Goal: Transaction & Acquisition: Obtain resource

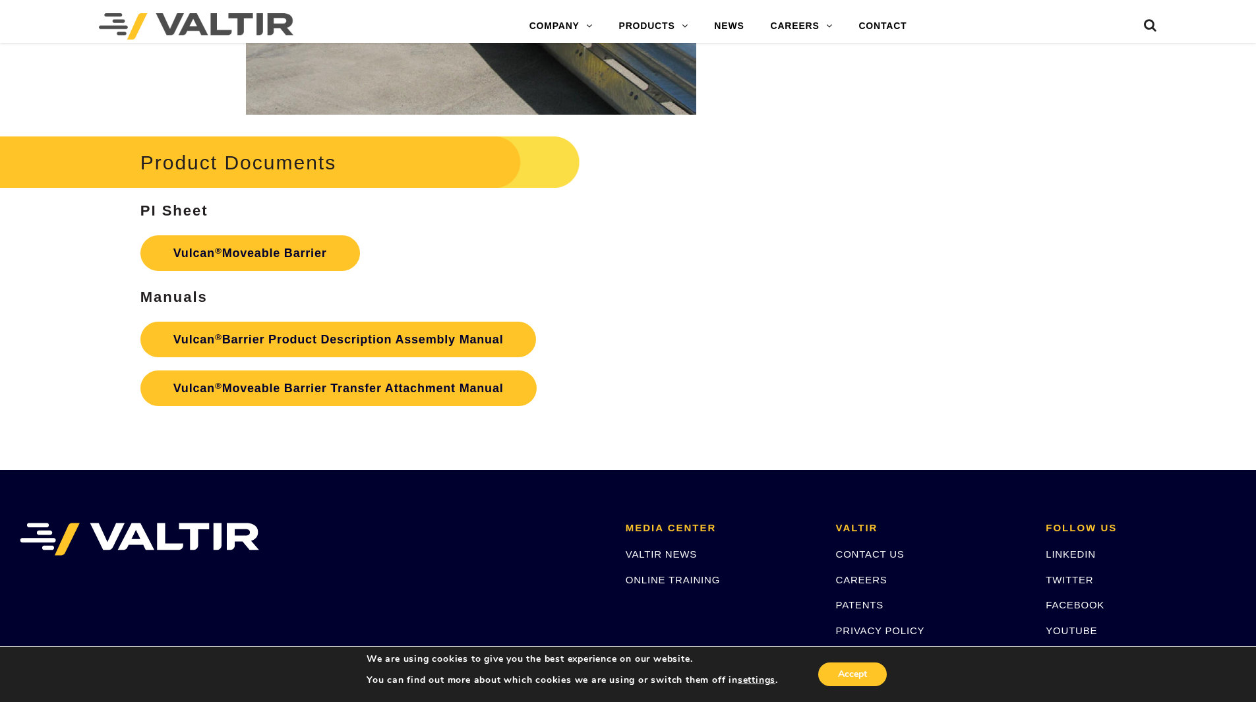
scroll to position [2308, 0]
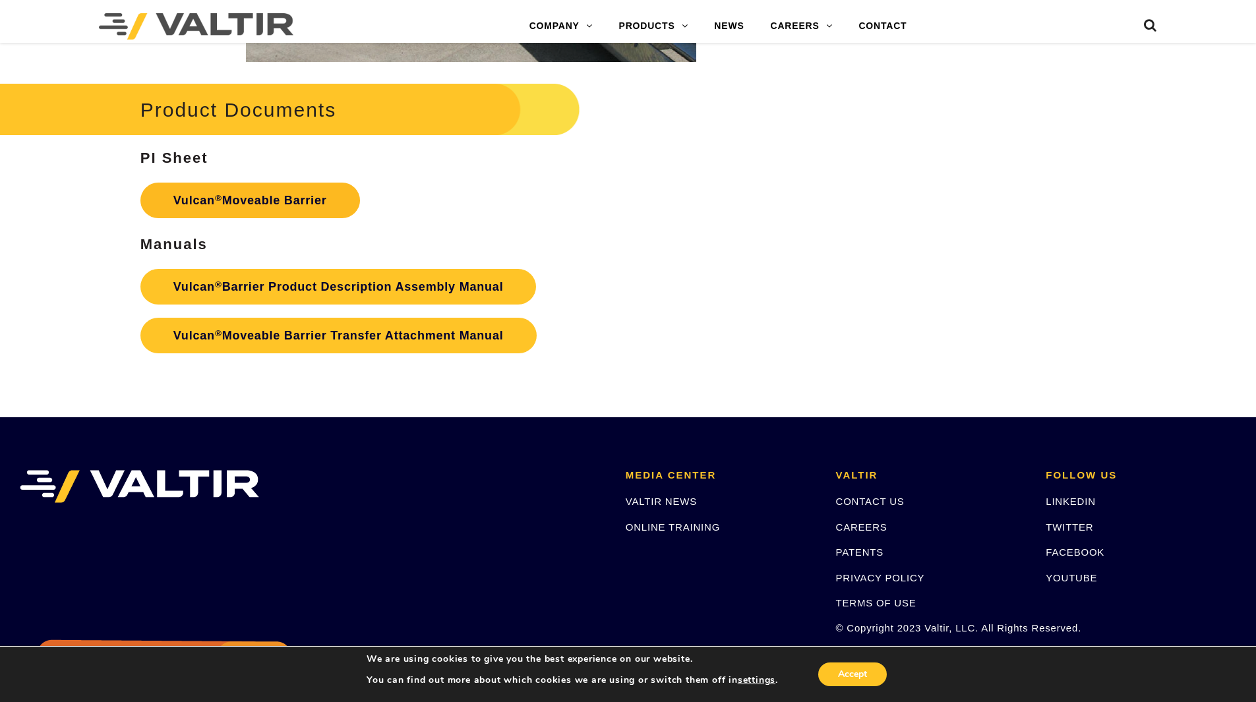
click at [274, 203] on link "Vulcan ® Moveable Barrier" at bounding box center [250, 201] width 220 height 36
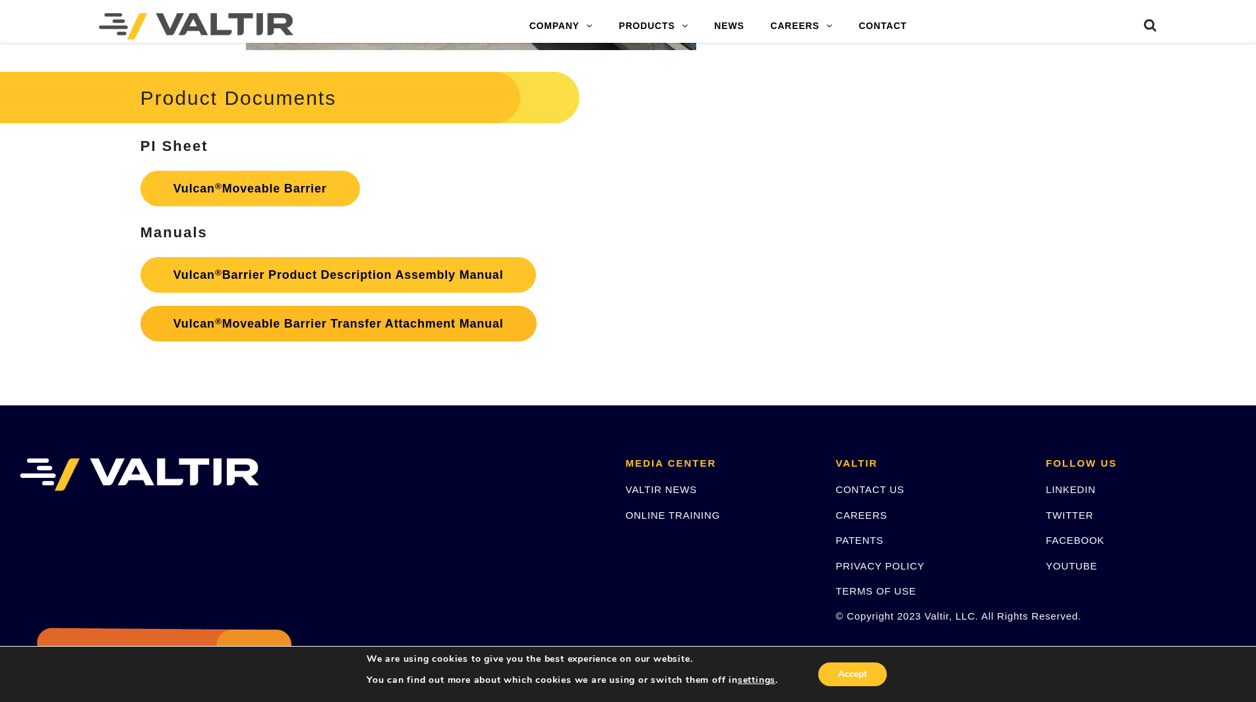
scroll to position [2308, 0]
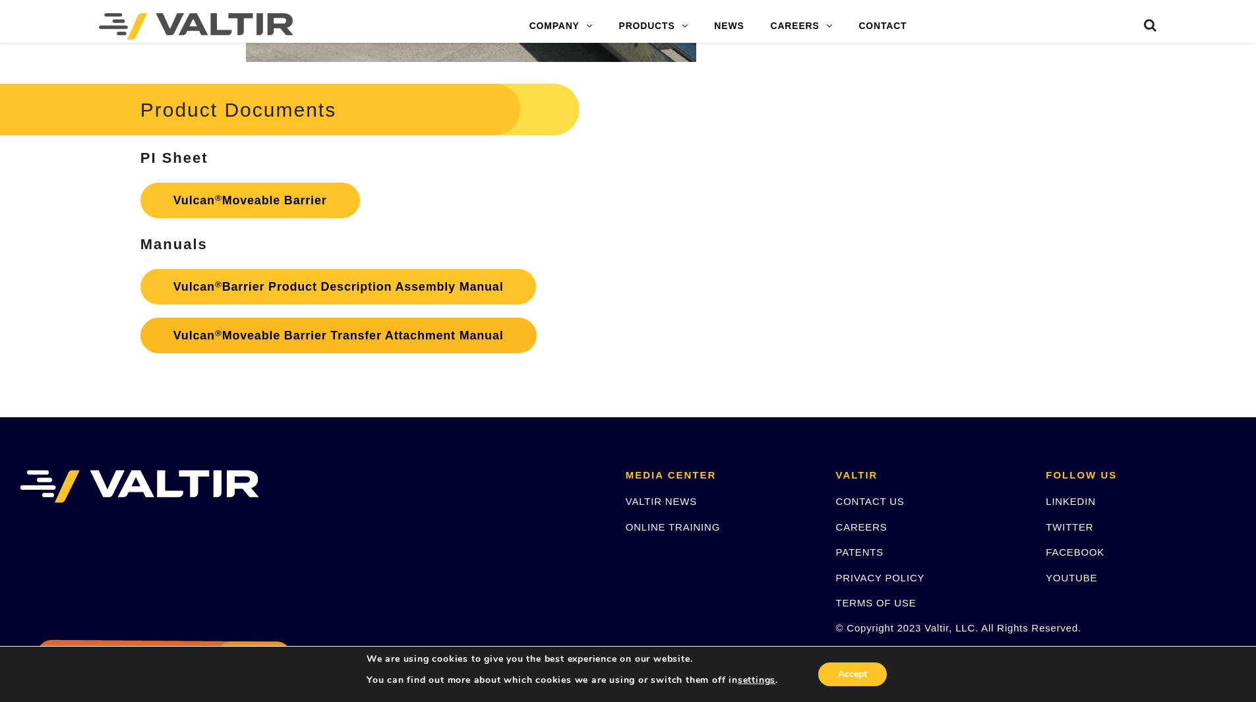
click at [395, 340] on link "Vulcan ® Moveable Barrier Transfer Attachment Manual" at bounding box center [338, 336] width 396 height 36
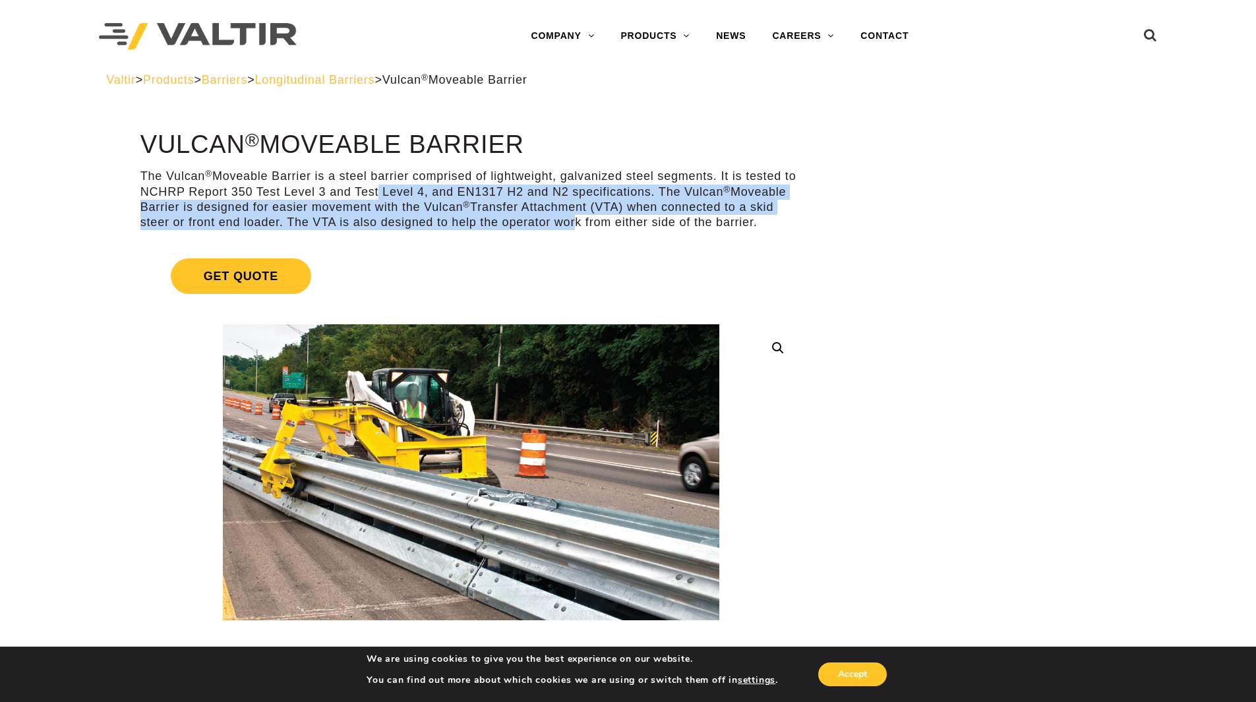
drag, startPoint x: 372, startPoint y: 195, endPoint x: 570, endPoint y: 224, distance: 200.0
click at [570, 224] on p "The Vulcan ® Moveable Barrier is a steel barrier comprised of lightweight, galv…" at bounding box center [470, 200] width 661 height 62
click at [708, 243] on link "Get Quote" at bounding box center [470, 276] width 661 height 67
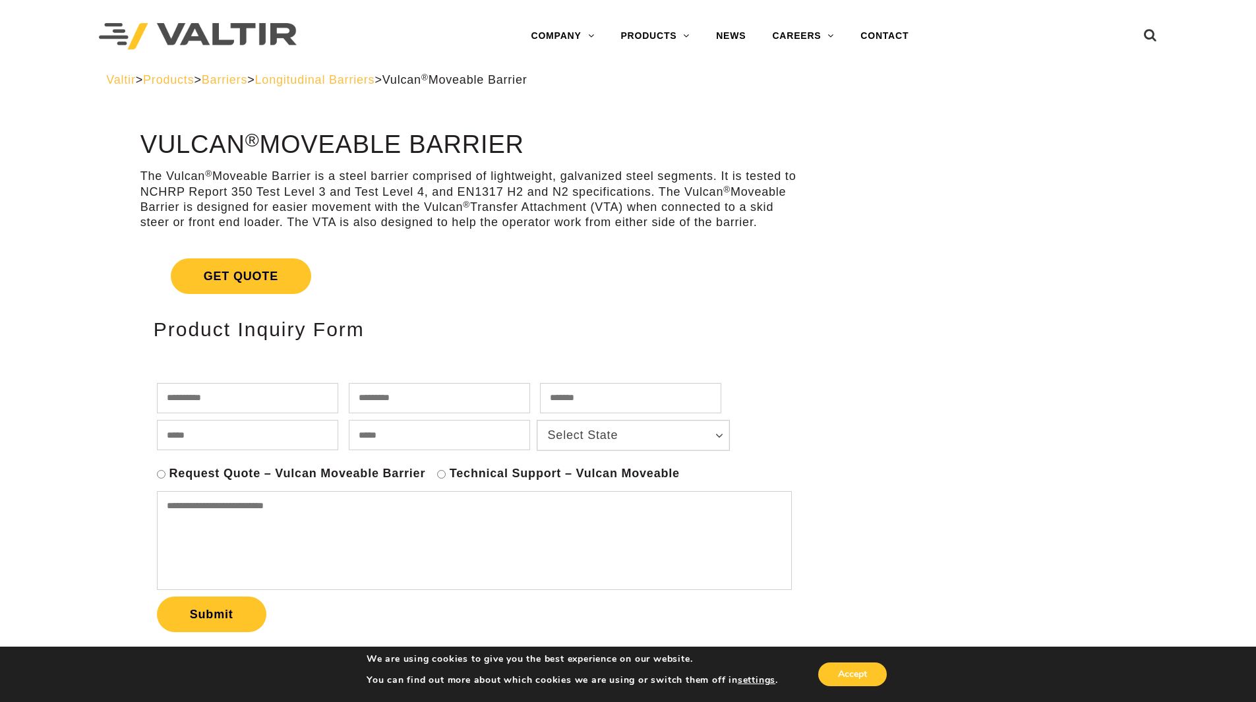
click at [788, 150] on h1 "Vulcan ® Moveable Barrier" at bounding box center [470, 145] width 661 height 28
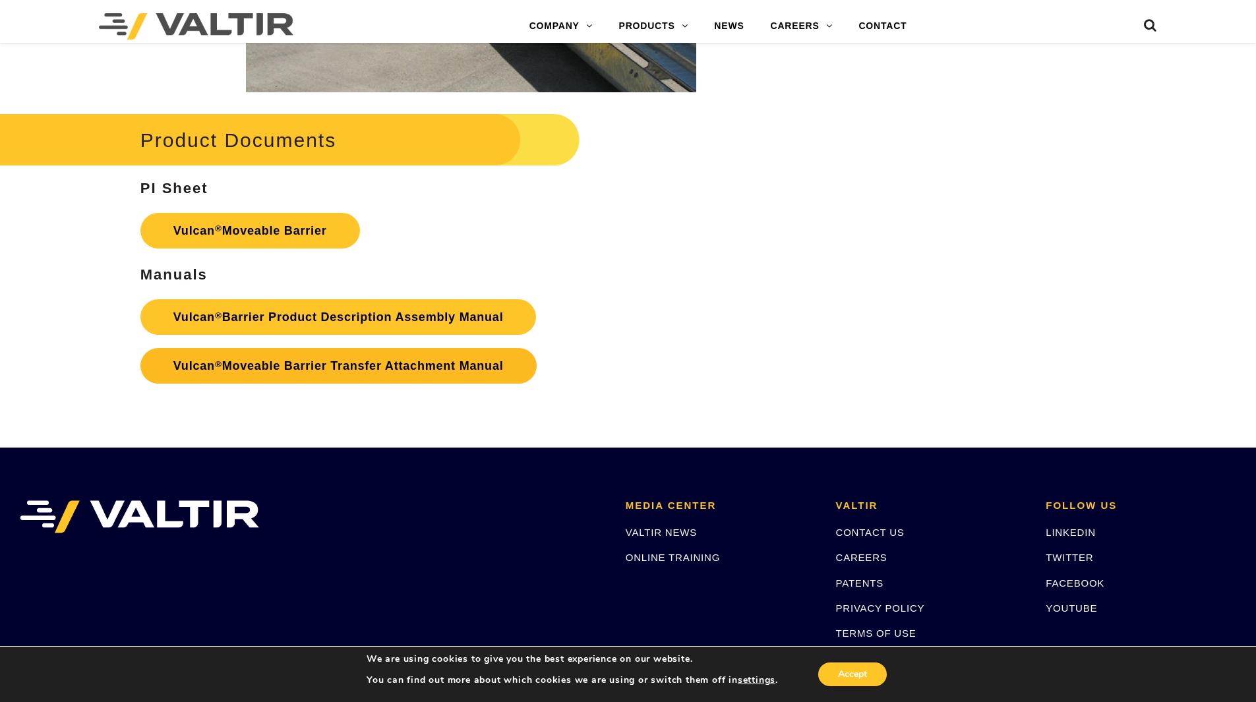
scroll to position [2638, 0]
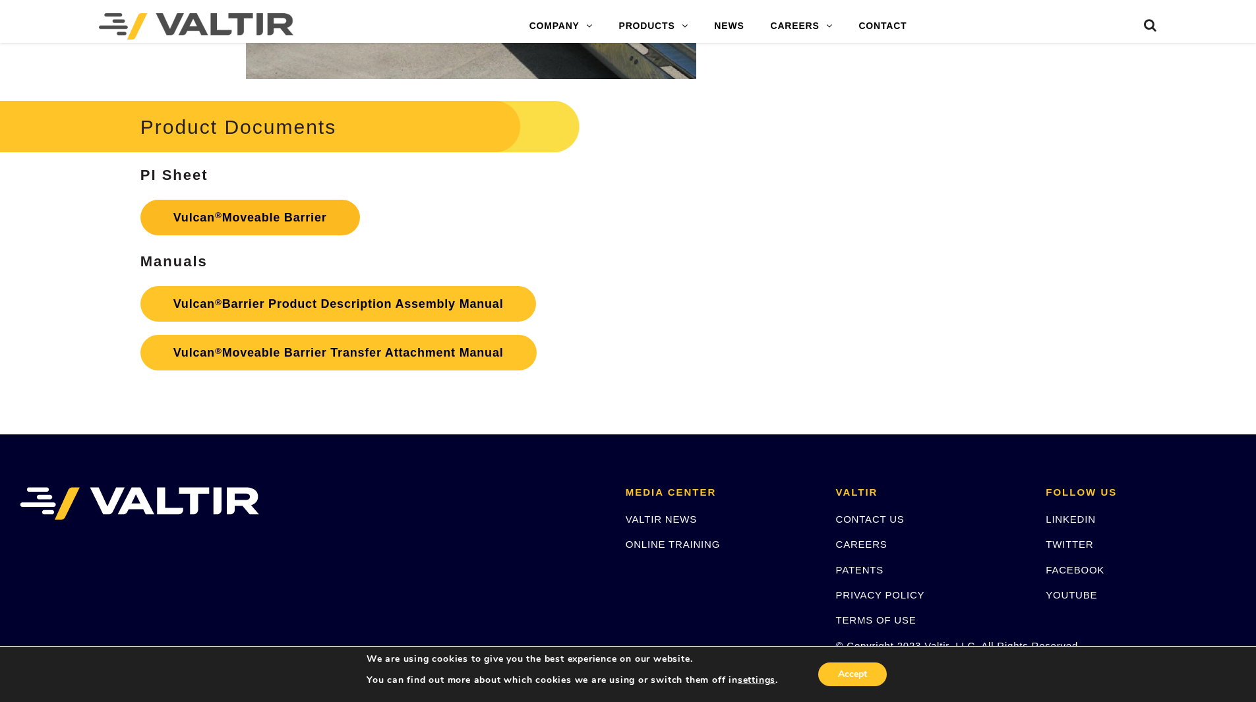
click at [252, 214] on link "Vulcan ® Moveable Barrier" at bounding box center [250, 218] width 220 height 36
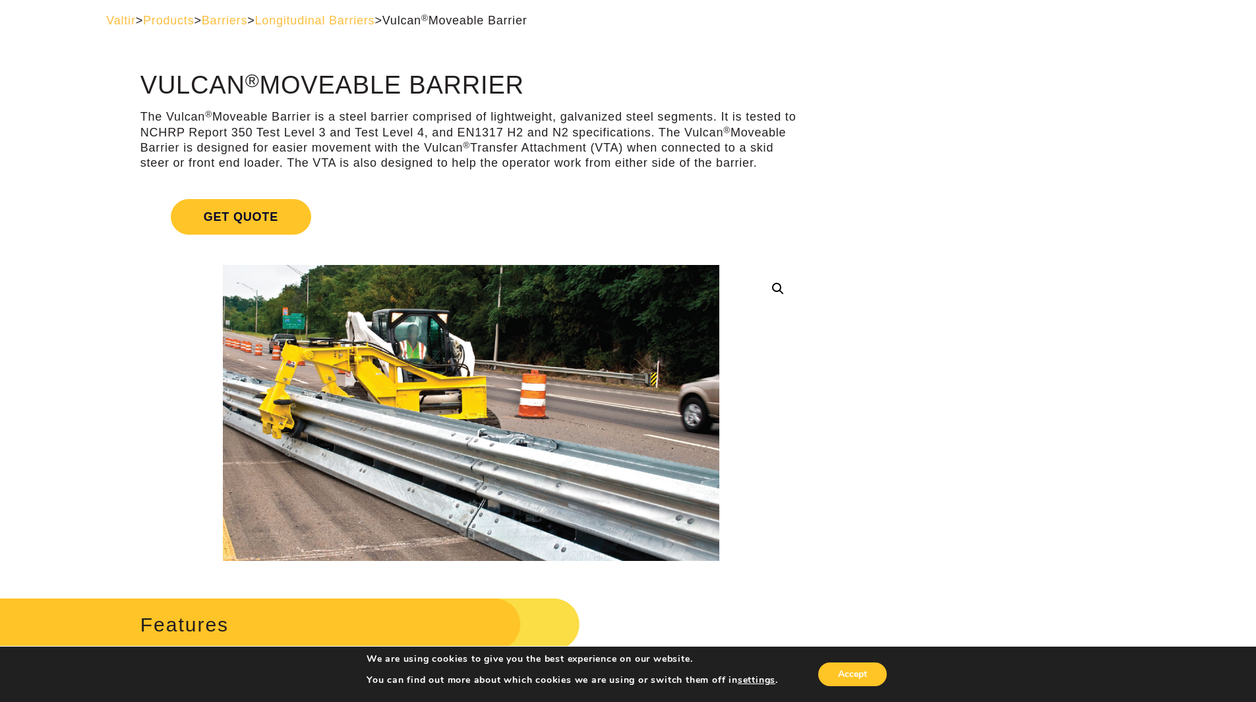
scroll to position [132, 0]
